Goal: Information Seeking & Learning: Stay updated

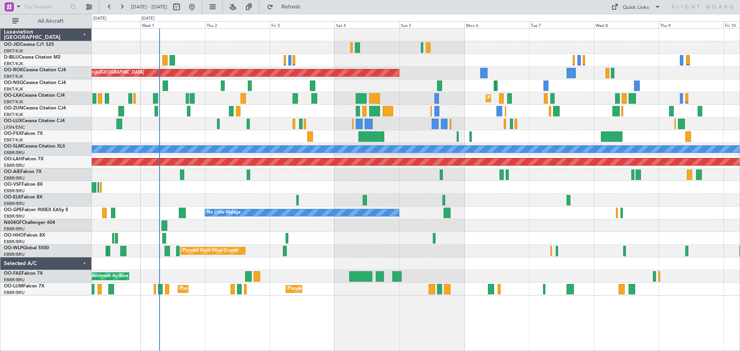
click at [333, 56] on div "A/C Unavailable [GEOGRAPHIC_DATA]-[GEOGRAPHIC_DATA]" at bounding box center [416, 60] width 648 height 13
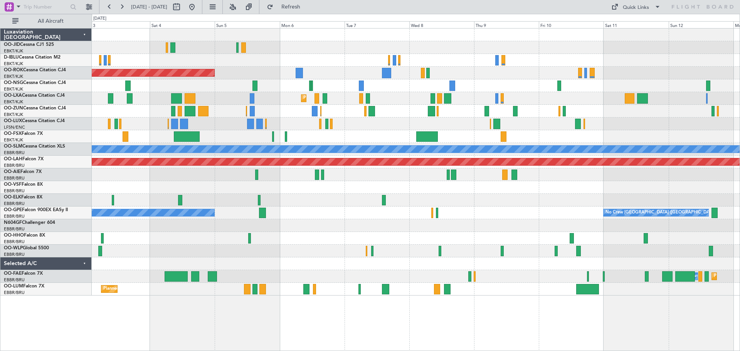
click at [518, 56] on div at bounding box center [416, 60] width 648 height 13
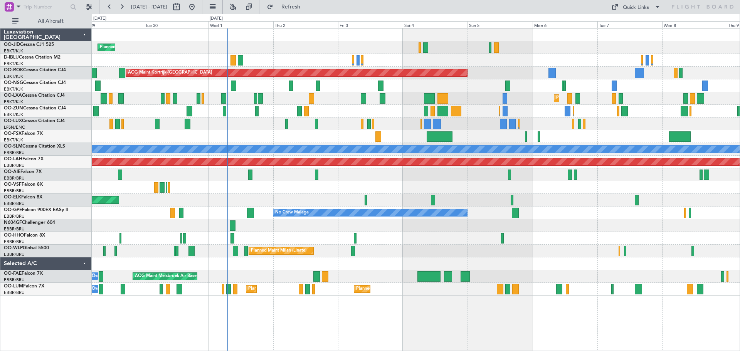
click at [489, 152] on div "A/C Unavailable [GEOGRAPHIC_DATA]" at bounding box center [416, 149] width 1944 height 7
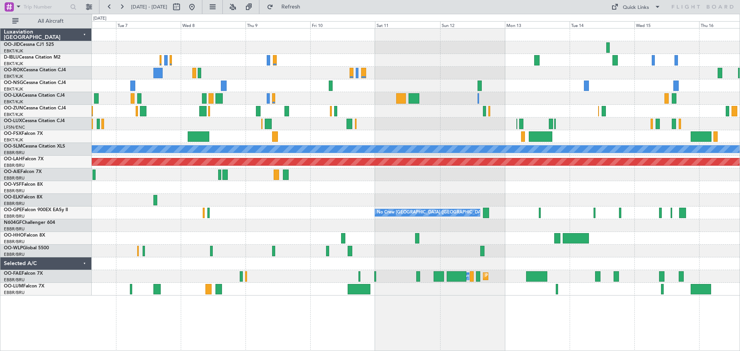
click at [347, 268] on div "AOG Maint Kortrijk-[GEOGRAPHIC_DATA] Planned Maint [GEOGRAPHIC_DATA]-[GEOGRAPHI…" at bounding box center [416, 162] width 648 height 267
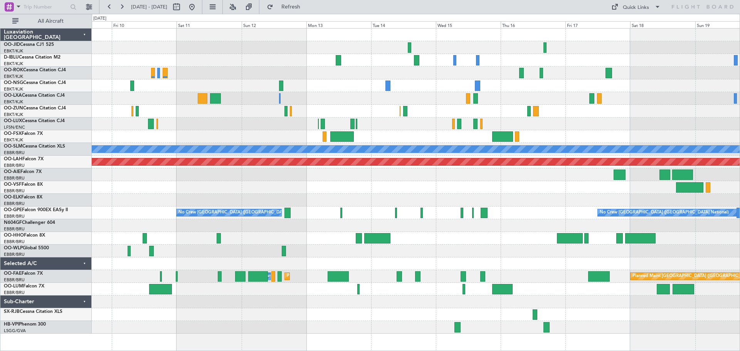
click at [322, 274] on div "A/C Unavailable [GEOGRAPHIC_DATA] Planned [GEOGRAPHIC_DATA][PERSON_NAME]-[GEOGR…" at bounding box center [416, 181] width 648 height 305
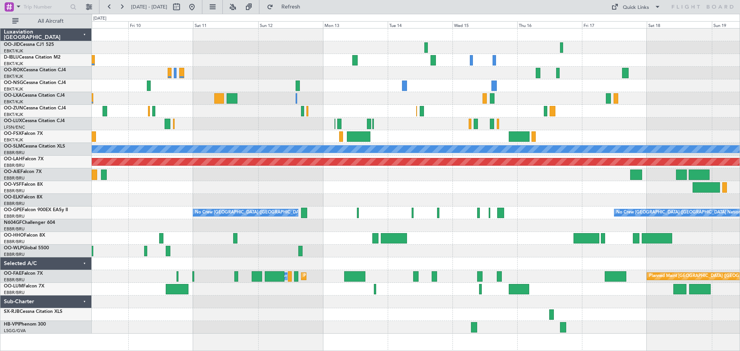
click at [430, 244] on div "A/C Unavailable [GEOGRAPHIC_DATA] Planned [GEOGRAPHIC_DATA][PERSON_NAME]-[GEOGR…" at bounding box center [416, 181] width 648 height 305
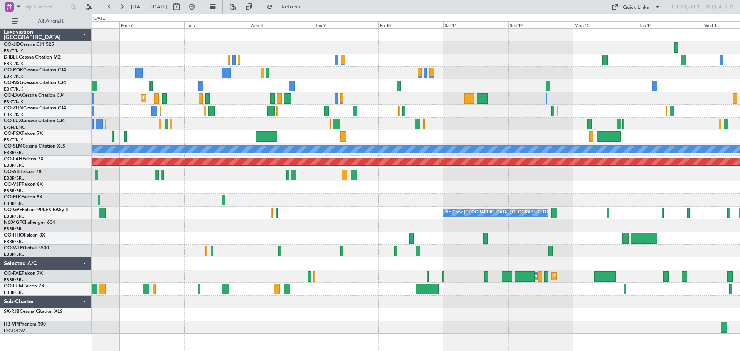
click at [502, 250] on div at bounding box center [416, 251] width 648 height 13
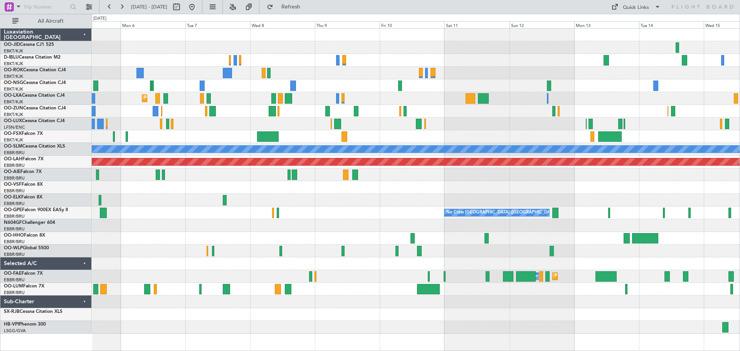
click at [446, 255] on div at bounding box center [416, 251] width 648 height 13
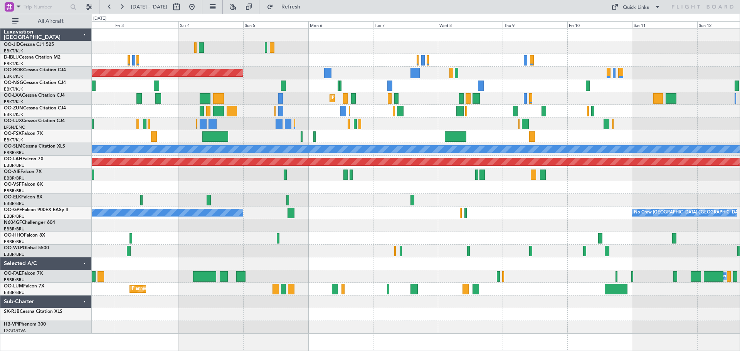
click at [386, 255] on div "Planned Maint Milan (Linate)" at bounding box center [416, 251] width 648 height 13
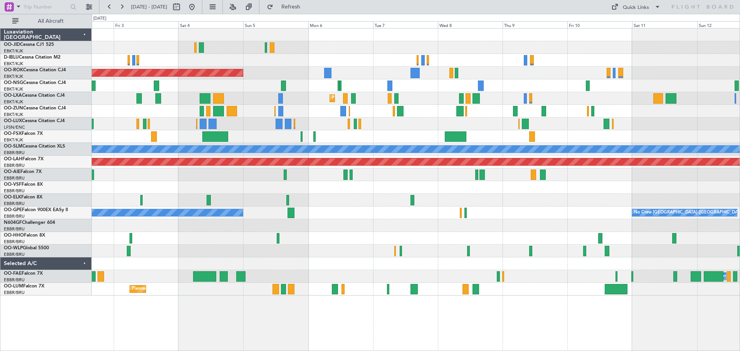
click at [315, 254] on div "Planned Maint Milan (Linate)" at bounding box center [416, 251] width 648 height 13
